Goal: Navigation & Orientation: Find specific page/section

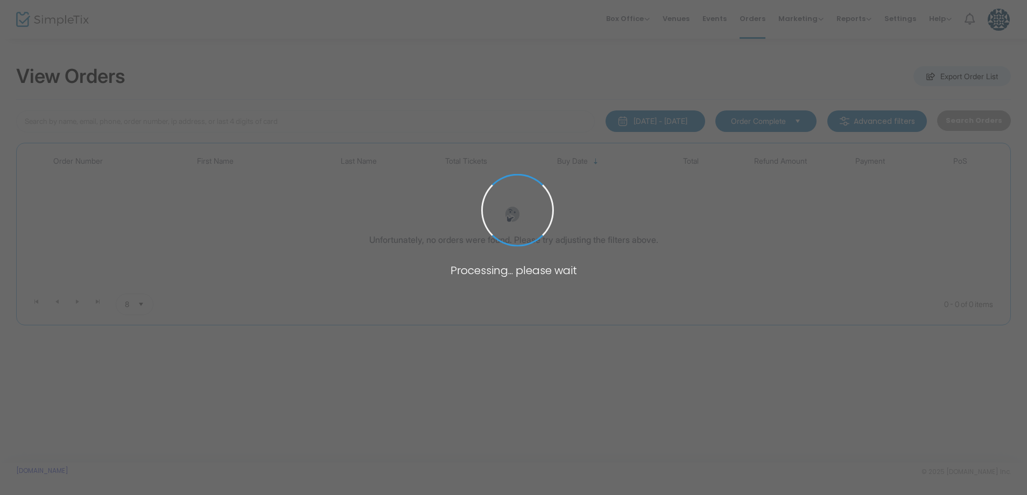
scroll to position [4, 0]
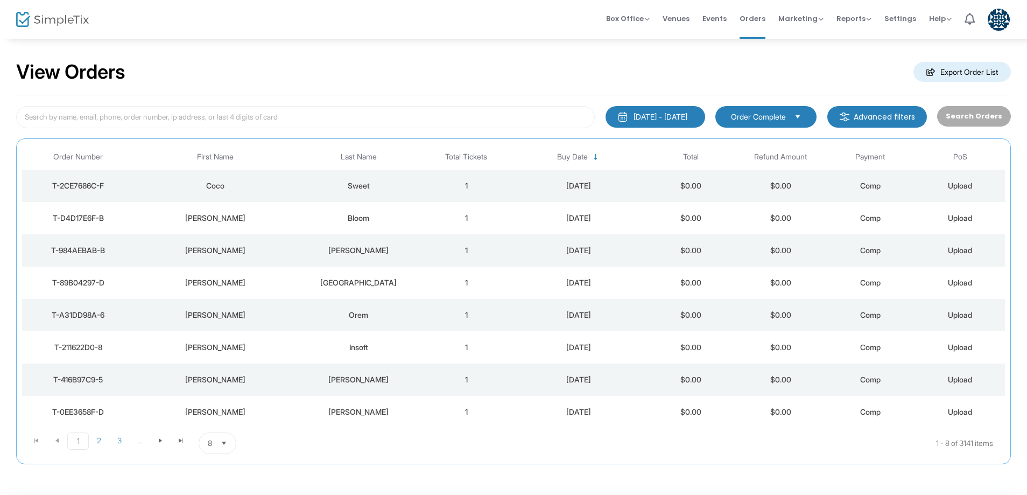
click at [213, 448] on span "8" at bounding box center [209, 443] width 13 height 20
click at [220, 427] on li "100" at bounding box center [217, 421] width 37 height 22
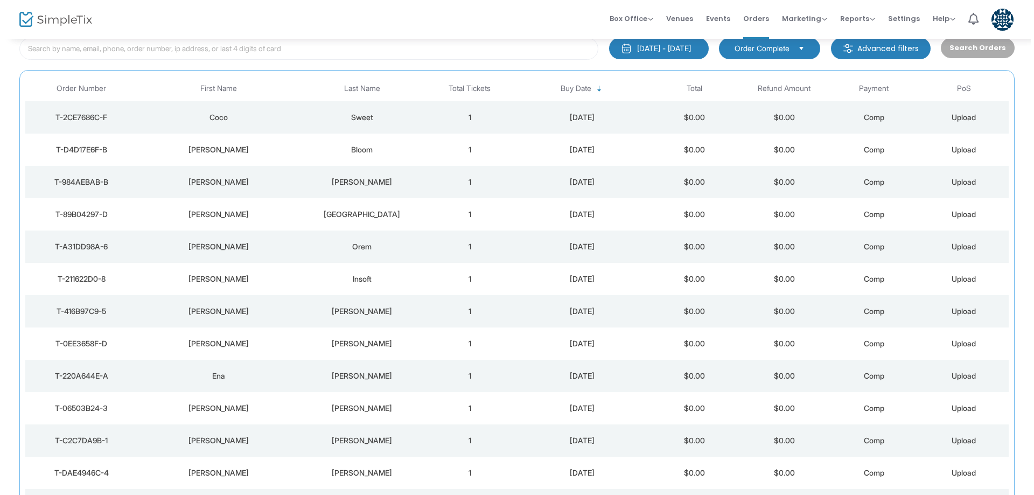
scroll to position [0, 0]
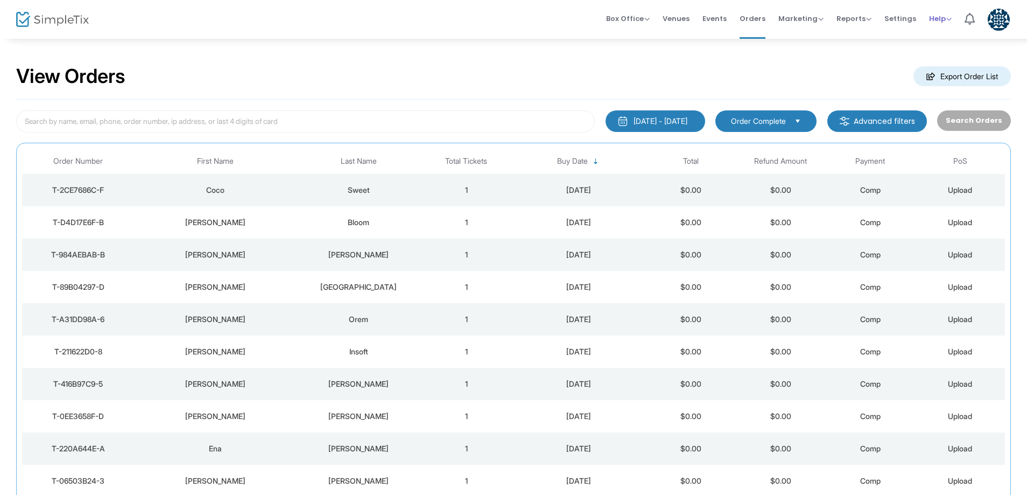
click at [935, 16] on span "Help" at bounding box center [940, 18] width 23 height 10
click at [1011, 17] on m-user-profile "Matthew Feinberg mfeinberg@tisrael.org Role: OWNER Section Switch SimpleTix Sit…" at bounding box center [998, 19] width 35 height 39
click at [1008, 17] on img at bounding box center [999, 20] width 22 height 22
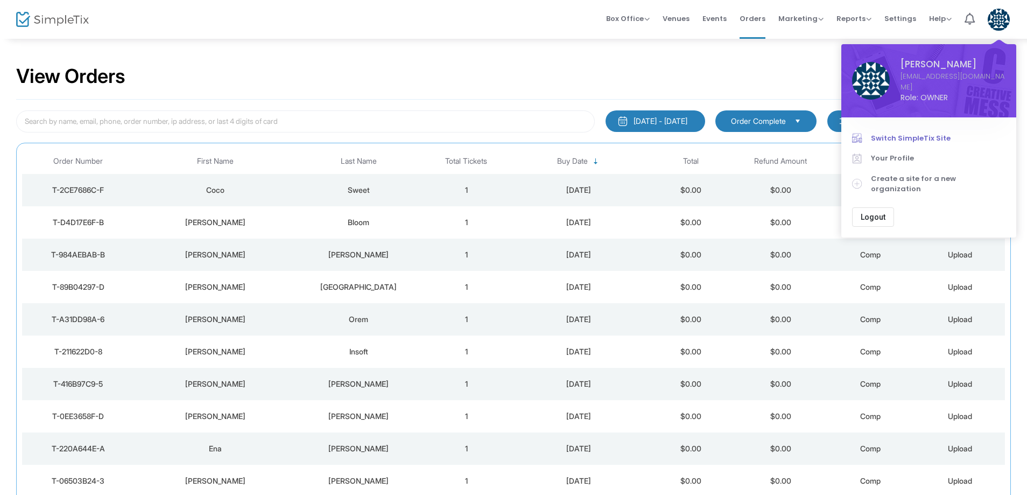
click at [910, 133] on span "Switch SimpleTix Site" at bounding box center [938, 138] width 135 height 11
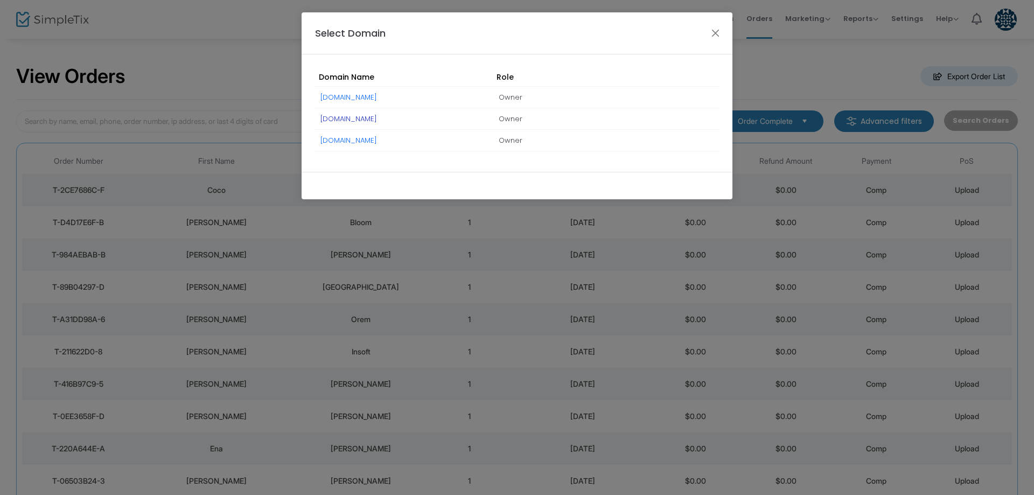
click at [353, 118] on link "[DOMAIN_NAME]" at bounding box center [348, 119] width 57 height 10
